Goal: Transaction & Acquisition: Purchase product/service

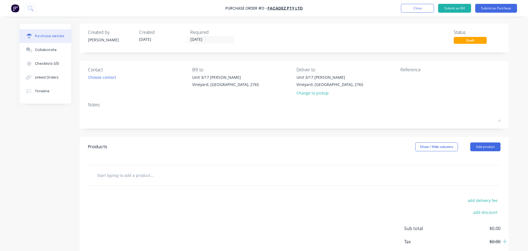
type input "[DATE]"
click at [101, 78] on div "Choose contact" at bounding box center [102, 77] width 28 height 6
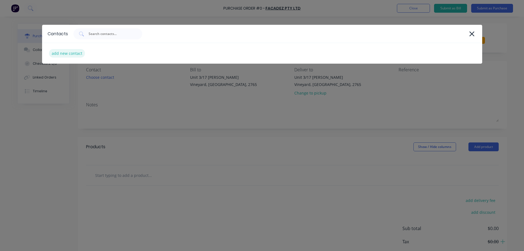
click at [64, 53] on div "add new contact" at bounding box center [67, 53] width 36 height 9
select select "AU"
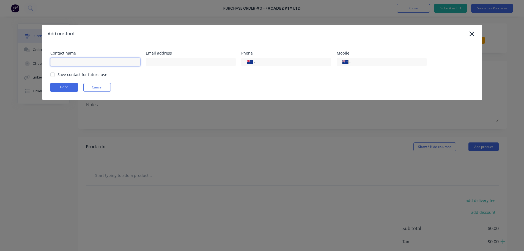
click at [58, 60] on input at bounding box center [95, 62] width 90 height 8
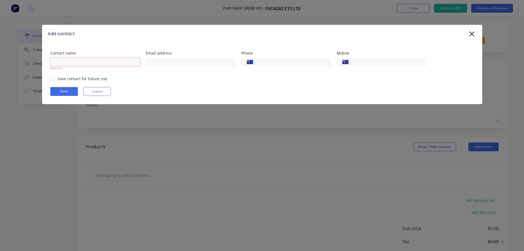
click at [72, 61] on input at bounding box center [95, 62] width 90 height 8
type input "[PERSON_NAME]"
click at [163, 62] on input at bounding box center [191, 62] width 90 height 8
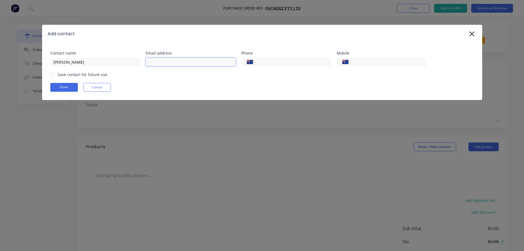
click at [55, 75] on div at bounding box center [52, 74] width 11 height 11
type input "daniel@facedez.com.au"
click at [268, 62] on input "tel" at bounding box center [292, 62] width 66 height 6
click at [363, 63] on input "tel" at bounding box center [388, 62] width 66 height 6
type input "0466 494 950"
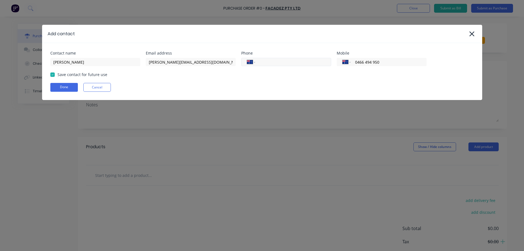
click at [269, 64] on input "tel" at bounding box center [292, 62] width 66 height 6
type input "[PHONE_NUMBER]"
click at [65, 86] on button "Done" at bounding box center [64, 87] width 28 height 9
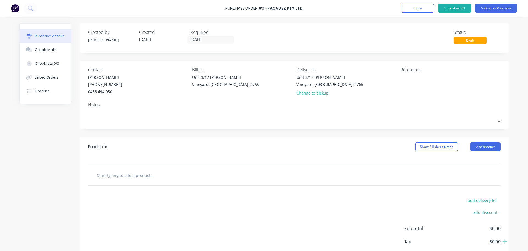
click at [99, 175] on input "text" at bounding box center [152, 174] width 110 height 11
click at [45, 51] on div "Collaborate" at bounding box center [46, 49] width 22 height 5
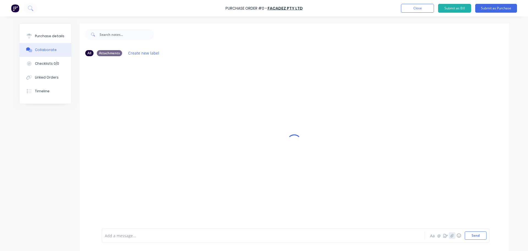
click at [451, 236] on icon "button" at bounding box center [452, 235] width 3 height 4
click at [472, 234] on button "Send" at bounding box center [476, 235] width 22 height 8
click at [45, 33] on button "Purchase details" at bounding box center [46, 36] width 52 height 14
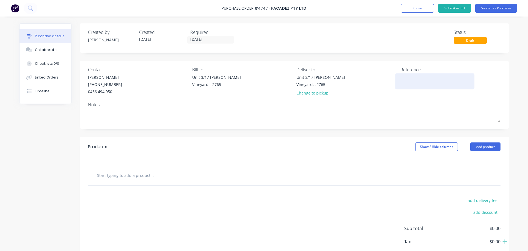
click at [409, 84] on textarea at bounding box center [435, 80] width 69 height 12
type textarea "4747/9066 V012"
type textarea "x"
type textarea "4747/9066 V012"
click at [429, 78] on textarea "4747/9066 V012" at bounding box center [435, 80] width 69 height 12
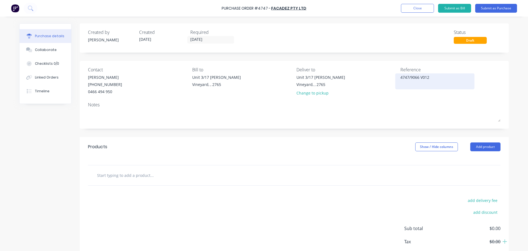
type textarea "x"
type textarea "4747/9066 V012."
type textarea "x"
type textarea "4747/9066 V012.1"
type textarea "x"
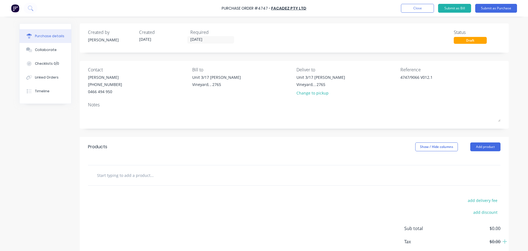
type textarea "4747/9066 V012.1"
click at [100, 176] on input "text" at bounding box center [152, 174] width 110 height 11
type textarea "x"
type input "T"
type textarea "x"
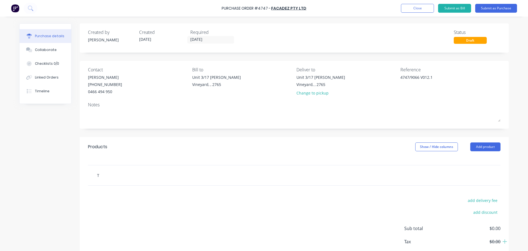
type input "To"
type textarea "x"
type input "To"
type textarea "x"
type input "To s"
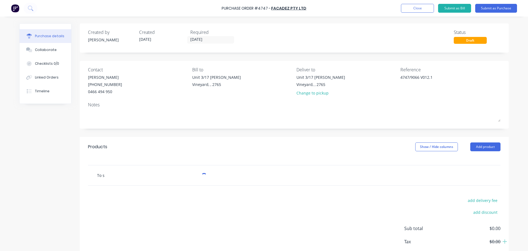
type textarea "x"
type input "To su"
type textarea "x"
type input "To sup"
type textarea "x"
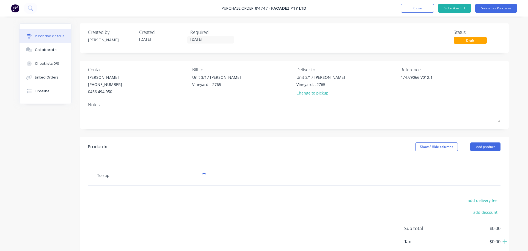
type input "To supp"
type textarea "x"
type input "To supply"
type textarea "x"
type input "To supply and C"
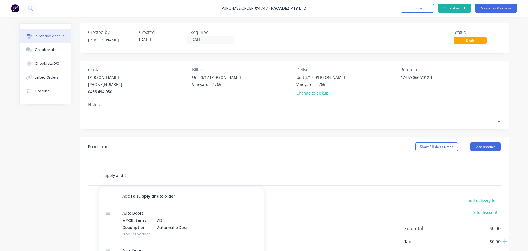
type textarea "x"
type input "To supply and Cu"
type textarea "x"
type input "To supply and Curve"
type textarea "x"
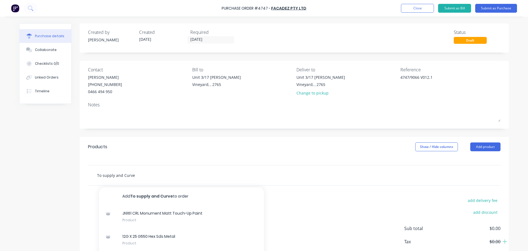
type input "To supply and Curve e"
type textarea "x"
type input "To supply and Curve ex"
type textarea "x"
type input "To supply and Curve ext"
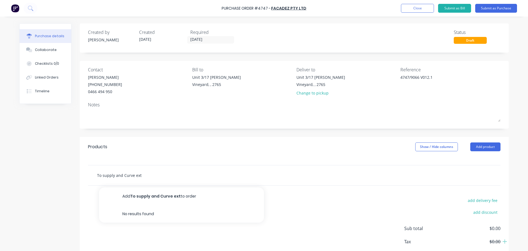
type textarea "x"
type input "To supply and Curve ex"
type textarea "x"
type input "To supply and Curve e"
type textarea "x"
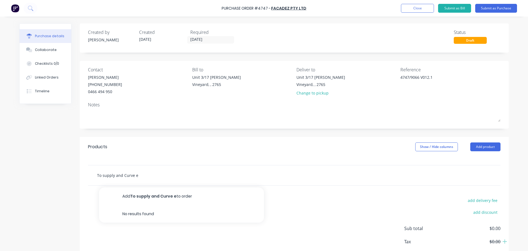
type input "To supply and Curve"
type textarea "x"
type input "To supply and Curve 1"
type textarea "x"
type input "To supply and Curve 10"
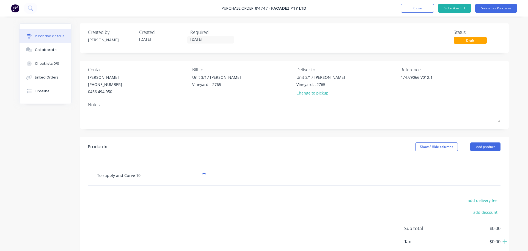
type textarea "x"
type input "To supply and Curve 100"
type textarea "x"
type input "To supply and Curve 100m"
type textarea "x"
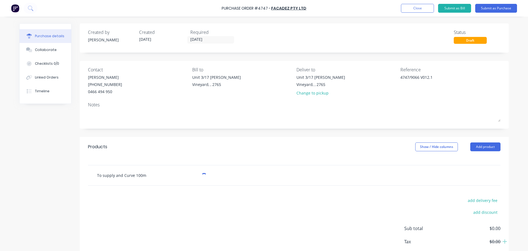
type input "To supply and Curve 100mm"
type textarea "x"
type input "To supply and Curve 100mm"
type textarea "x"
type input "To supply and Curve 100mm c"
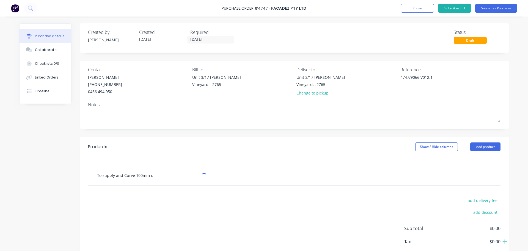
type textarea "x"
type input "To supply and Curve 100mm ce"
type textarea "x"
type input "To supply and Curve 100mm cen"
type textarea "x"
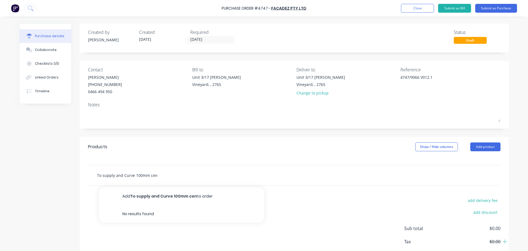
type input "To supply and Curve 100mm cent"
type textarea "x"
type input "To supply and Curve 100mm centr"
type textarea "x"
type input "To supply and Curve 100mm centre"
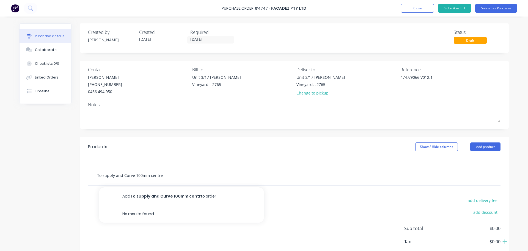
type textarea "x"
type input "To supply and Curve 100mm centre"
type textarea "x"
type input "To supply and Curve 100mm centre g"
type textarea "x"
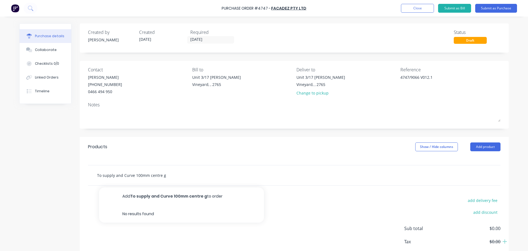
type input "To supply and Curve 100mm centre gl"
type textarea "x"
type input "To supply and Curve 100mm centre gla"
type textarea "x"
type input "To supply and Curve 100mm centre glaz"
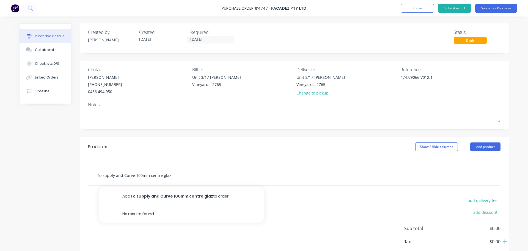
type textarea "x"
type input "To supply and Curve 100mm centre glaze"
type textarea "x"
type input "To supply and Curve 100mm centre glazed"
type textarea "x"
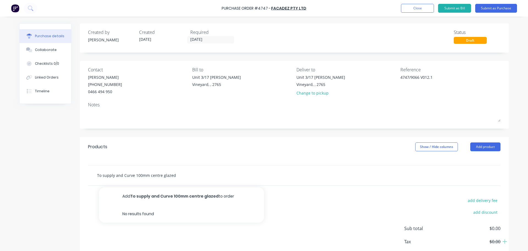
type input "To supply and Curve 100mm centre glazed"
type textarea "x"
type input "To supply and Curve 100mm centre glazed e"
type textarea "x"
type input "To supply and Curve 100mm centre glazed ex"
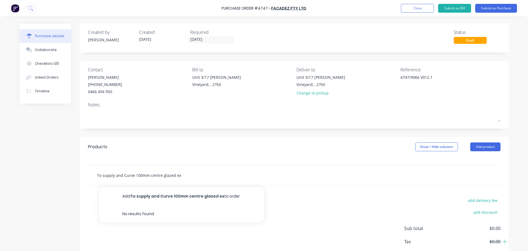
type textarea "x"
type input "To supply and Curve 100mm centre glazed ext"
type textarea "x"
type input "To supply and Curve 100mm centre glazed extr"
type textarea "x"
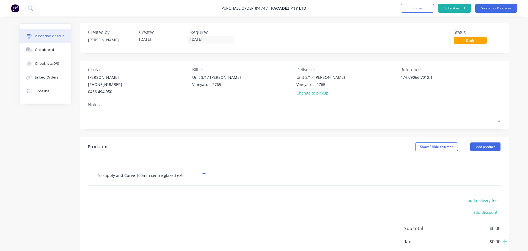
type input "To supply and Curve 100mm centre glazed extru"
type textarea "x"
type input "To supply and Curve 100mm centre glazed extrus"
type textarea "x"
type input "To supply and Curve 100mm centre glazed extrusi"
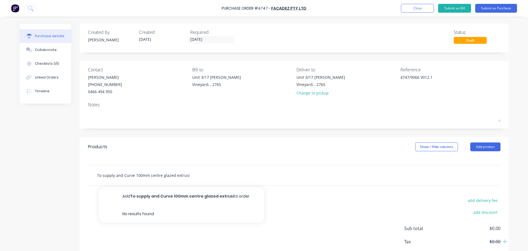
type textarea "x"
type input "To supply and Curve 100mm centre glazed extrusio"
type textarea "x"
type input "To supply and Curve 100mm centre glazed extrusion"
type textarea "x"
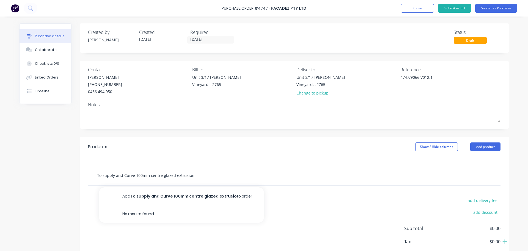
type input "To supply and Curve 100mm centre glazed extrusion"
type textarea "x"
type input "To supply and Curve 100mm centre glazed extrusion t"
type textarea "x"
type input "To supply and Curve 100mm centre glazed extrusion to"
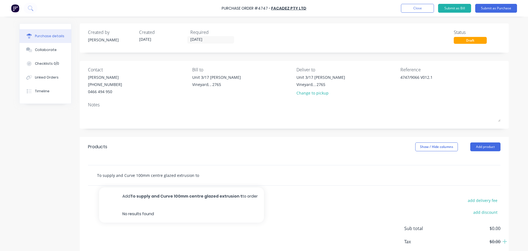
type textarea "x"
type input "To supply and Curve 100mm centre glazed extrusion to"
type textarea "x"
type input "To supply and Curve 100mm centre glazed extrusion to p"
type textarea "x"
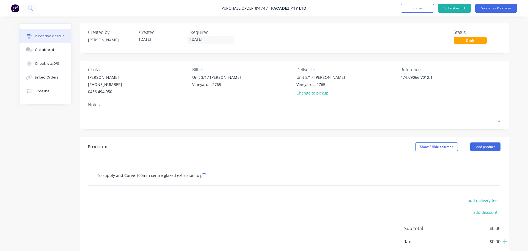
type input "To supply and Curve 100mm centre glazed extrusion to pl"
type textarea "x"
type input "To supply and Curve 100mm centre glazed extrusion to ply"
type textarea "x"
type input "To supply and Curve 100mm centre glazed extrusion to plyw"
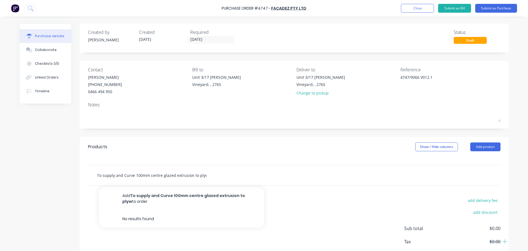
type textarea "x"
type input "To supply and Curve 100mm centre glazed extrusion to plywo"
type textarea "x"
type input "To supply and Curve 100mm centre glazed extrusion to plywoo"
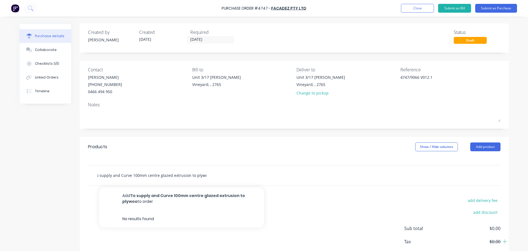
type textarea "x"
type input "To supply and Curve 100mm centre glazed extrusion to plywood"
type textarea "x"
type input "To supply and Curve 100mm centre glazed extrusion to plywood"
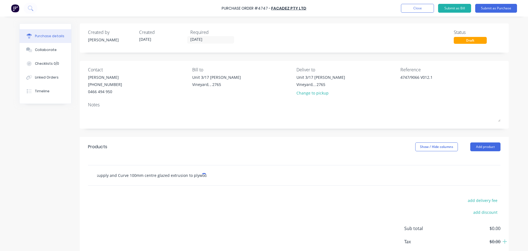
type textarea "x"
type input "To supply and Curve 100mm centre glazed extrusion to plywood t"
type textarea "x"
type input "To supply and Curve 100mm centre glazed extrusion to plywood te"
type textarea "x"
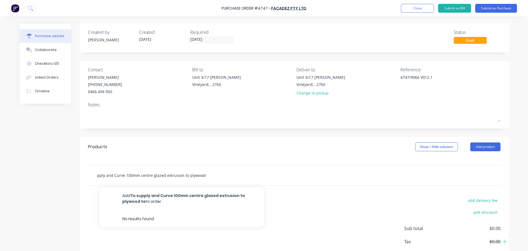
type input "To supply and Curve 100mm centre glazed extrusion to plywood tem"
type textarea "x"
type input "To supply and Curve 100mm centre glazed extrusion to plywood temp"
type textarea "x"
type input "To supply and Curve 100mm centre glazed extrusion to plywood templ"
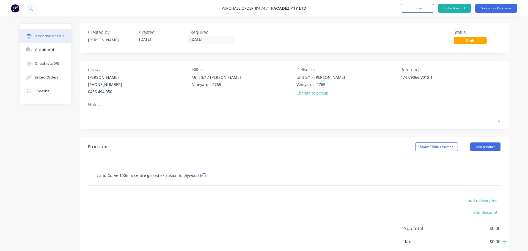
type textarea "x"
type input "To supply and Curve 100mm centre glazed extrusion to plywood templa"
type textarea "x"
type input "To supply and Curve 100mm centre glazed extrusion to plywood templat"
type textarea "x"
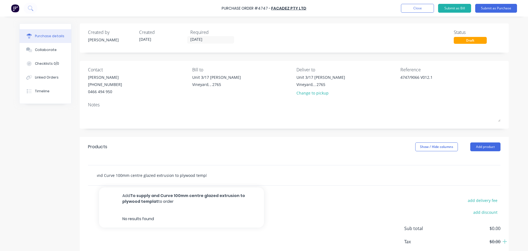
type input "To supply and Curve 100mm centre glazed extrusion to plywood template"
type textarea "x"
type input "To supply and Curve 100mm centre glazed extrusion to plywood template"
type textarea "x"
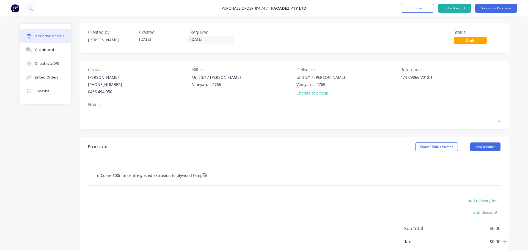
type input "To supply and Curve 100mm centre glazed extrusion to plywood template s"
type textarea "x"
type input "To supply and Curve 100mm centre glazed extrusion to plywood template su"
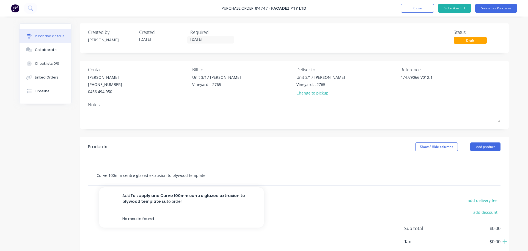
type textarea "x"
type input "To supply and Curve 100mm centre glazed extrusion to plywood template sup"
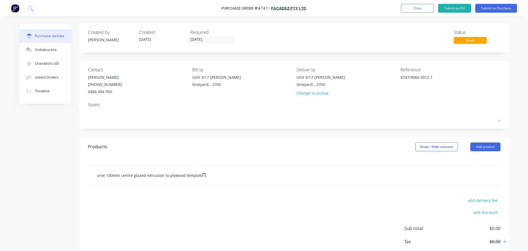
type textarea "x"
type input "To supply and Curve 100mm centre glazed extrusion to plywood template supp"
type textarea "x"
type input "To supply and Curve 100mm centre glazed extrusion to plywood template suppl"
type textarea "x"
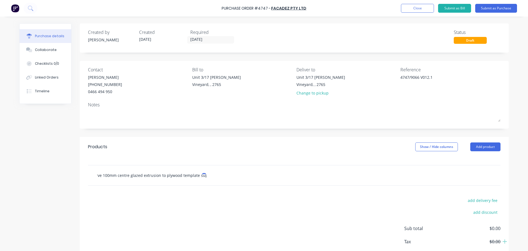
type input "To supply and Curve 100mm centre glazed extrusion to plywood template suppli"
type textarea "x"
type input "To supply and Curve 100mm centre glazed extrusion to plywood template supplie"
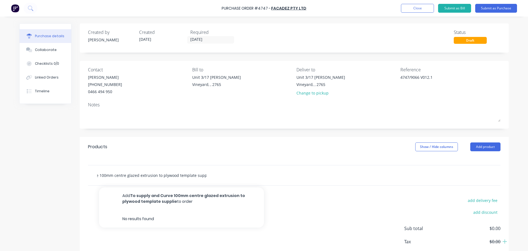
type textarea "x"
type input "To supply and Curve 100mm centre glazed extrusion to plywood template supplied"
type textarea "x"
type input "To supply and Curve 100mm centre glazed extrusion to plywood template supplied"
type textarea "x"
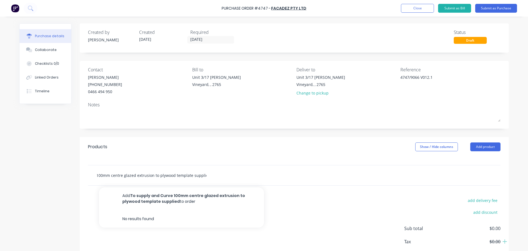
type input "To supply and Curve 100mm centre glazed extrusion to plywood template supplied b"
type textarea "x"
type input "To supply and Curve 100mm centre glazed extrusion to plywood template supplied …"
type textarea "x"
type input "To supply and Curve 100mm centre glazed extrusion to plywood template supplied …"
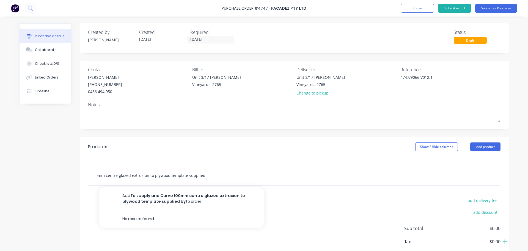
type textarea "x"
type input "To supply and Curve 100mm centre glazed extrusion to plywood template supplied …"
type textarea "x"
type input "To supply and Curve 100mm centre glazed extrusion to plywood template supplied …"
type textarea "x"
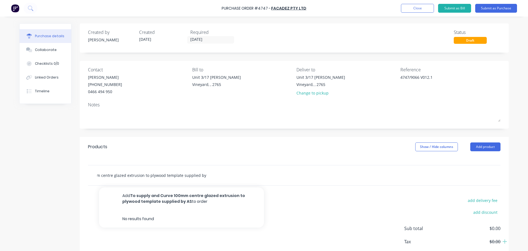
type input "To supply and Curve 100mm centre glazed extrusion to plywood template supplied …"
type textarea "x"
type input "To supply and Curve 100mm centre glazed extrusion to plywood template supplied …"
drag, startPoint x: 119, startPoint y: 176, endPoint x: 126, endPoint y: 185, distance: 11.5
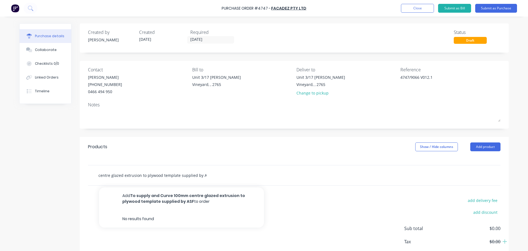
click at [119, 176] on input "To supply and Curve 100mm centre glazed extrusion to plywood template supplied …" at bounding box center [152, 174] width 110 height 11
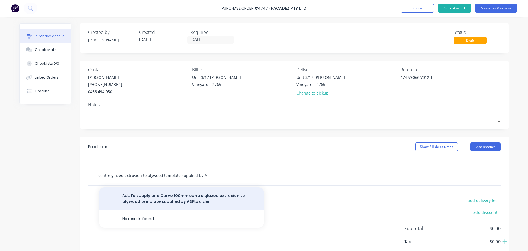
type textarea "x"
type input "To supply and Curve 100mm centre glazed extrusion to plywood template supplied …"
type textarea "x"
type input "To supply and Curve 100mm centre glazed m extrusion to plywood template supplie…"
type textarea "x"
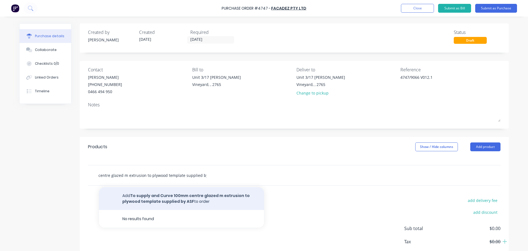
type input "To supply and Curve 100mm centre glazed mi extrusion to plywood template suppli…"
type textarea "x"
type input "To supply and Curve 100mm centre glazed mil extrusion to plywood template suppl…"
type textarea "x"
type input "To supply and Curve 100mm centre glazed mill extrusion to plywood template supp…"
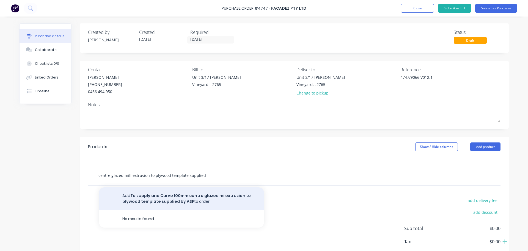
type textarea "x"
type input "To supply and Curve 100mm centre glazed mill extrusion to plywood template supp…"
type textarea "x"
type input "To supply and Curve 100mm centre glazed mill f extrusion to plywood template su…"
type textarea "x"
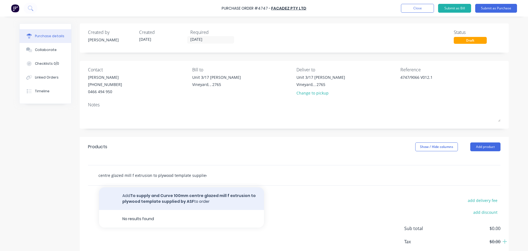
type input "To supply and Curve 100mm centre glazed mill fi extrusion to plywood template s…"
type textarea "x"
type input "To supply and Curve 100mm centre glazed mill fin extrusion to plywood template …"
type textarea "x"
type input "To supply and Curve 100mm centre glazed mill fini extrusion to plywood template…"
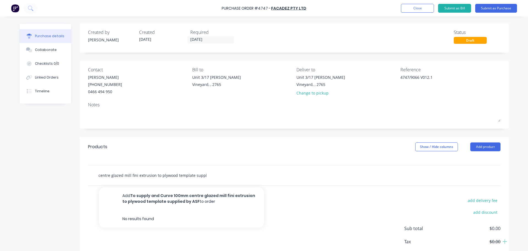
type textarea "x"
type input "To supply and Curve 100mm centre glazed mill finis extrusion to plywood templat…"
type textarea "x"
type input "To supply and Curve 100mm centre glazed mill finish extrusion to plywood templa…"
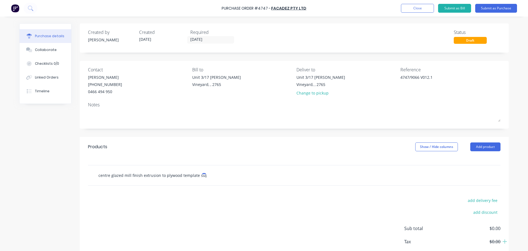
type textarea "x"
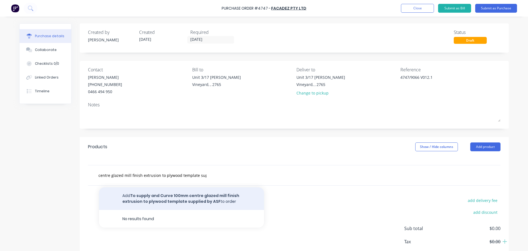
click at [188, 199] on button "Add To supply and Curve 100mm centre glazed mill finish extrusion to plywood te…" at bounding box center [181, 198] width 165 height 23
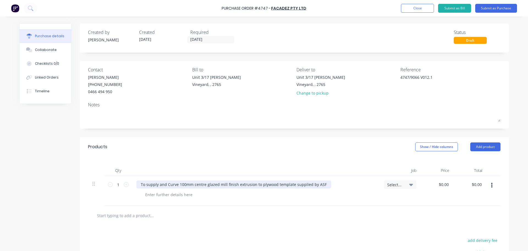
click at [322, 185] on div "To supply and Curve 100mm centre glazed mill finish extrusion to plywood templa…" at bounding box center [233, 184] width 195 height 8
drag, startPoint x: 234, startPoint y: 184, endPoint x: 233, endPoint y: 189, distance: 5.8
click at [233, 184] on div "To supply and Curve 100mm centre glazed mill finish extrusion to plywood templa…" at bounding box center [233, 184] width 195 height 8
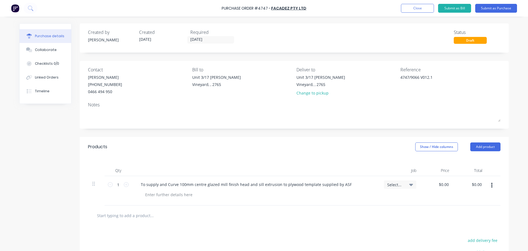
drag, startPoint x: 288, startPoint y: 184, endPoint x: 288, endPoint y: 195, distance: 11.3
click at [285, 200] on div "To supply and Curve 100mm centre glazed mill finish head and sill extrusion to …" at bounding box center [256, 190] width 248 height 29
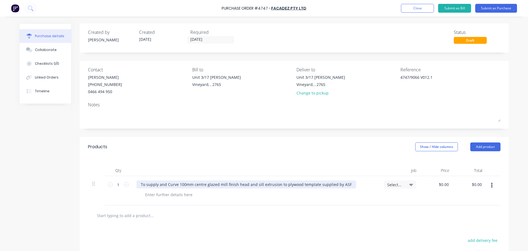
click at [343, 185] on div "To supply and Curve 100mm centre glazed mill finish head and sill extrusion to …" at bounding box center [246, 184] width 220 height 8
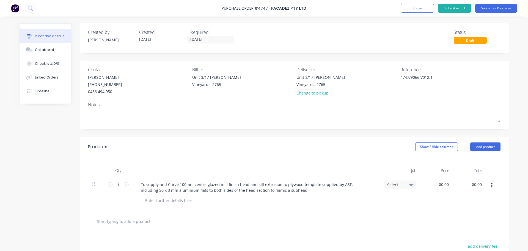
drag, startPoint x: 158, startPoint y: 191, endPoint x: 209, endPoint y: 214, distance: 55.4
click at [209, 214] on div at bounding box center [294, 221] width 413 height 20
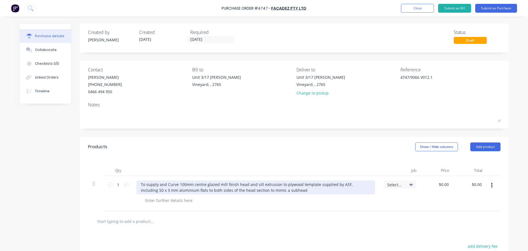
click at [279, 189] on div "To supply and Curve 100mm centre glazed mill finish head and sill extrusion to …" at bounding box center [255, 187] width 239 height 14
click at [288, 190] on div "To supply and curve a 100mm centre-glazed mill-finish head and sill extrusion t…" at bounding box center [255, 187] width 239 height 14
